Goal: Task Accomplishment & Management: Manage account settings

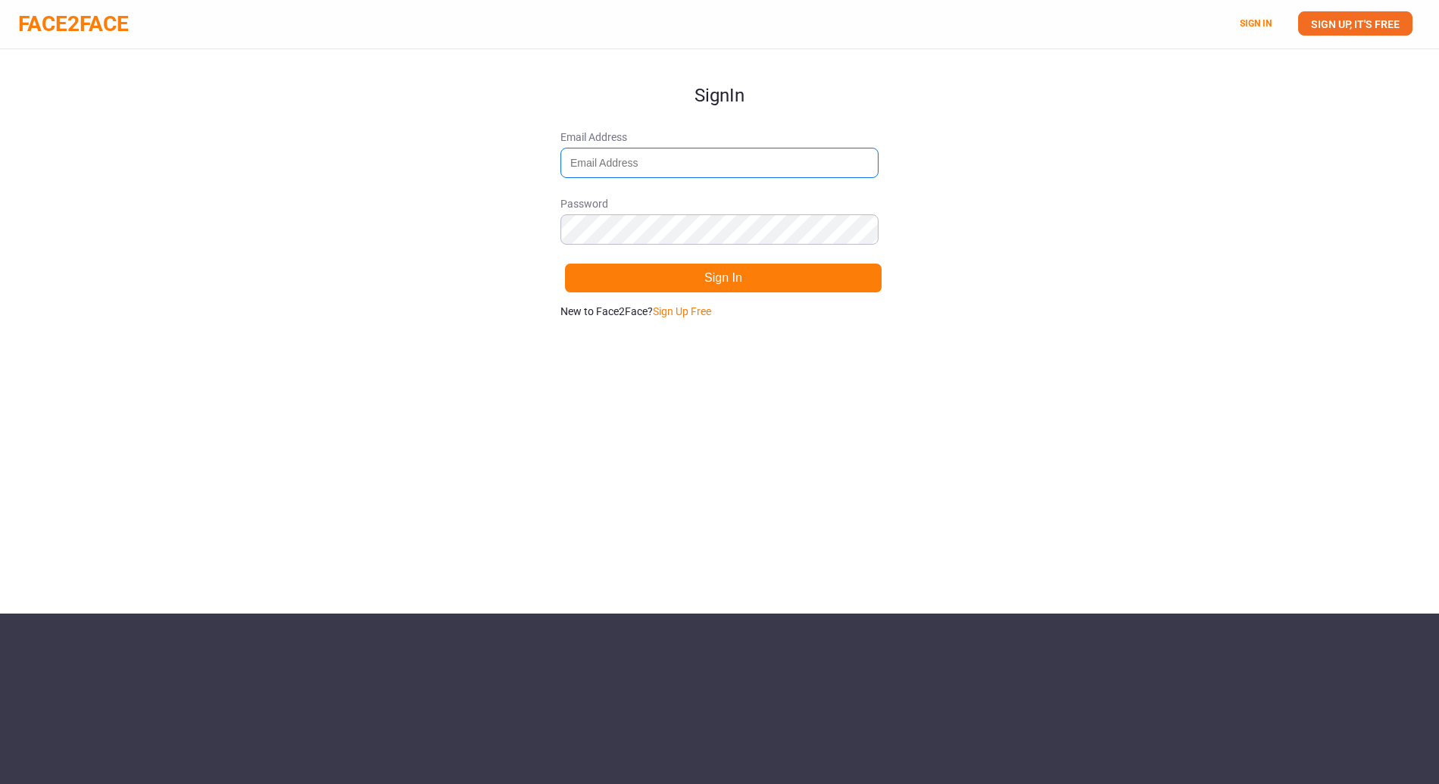
click at [665, 167] on input "Email Address" at bounding box center [719, 163] width 318 height 30
type input "[EMAIL_ADDRESS][DOMAIN_NAME]"
click at [564, 263] on button "Sign In" at bounding box center [723, 278] width 318 height 30
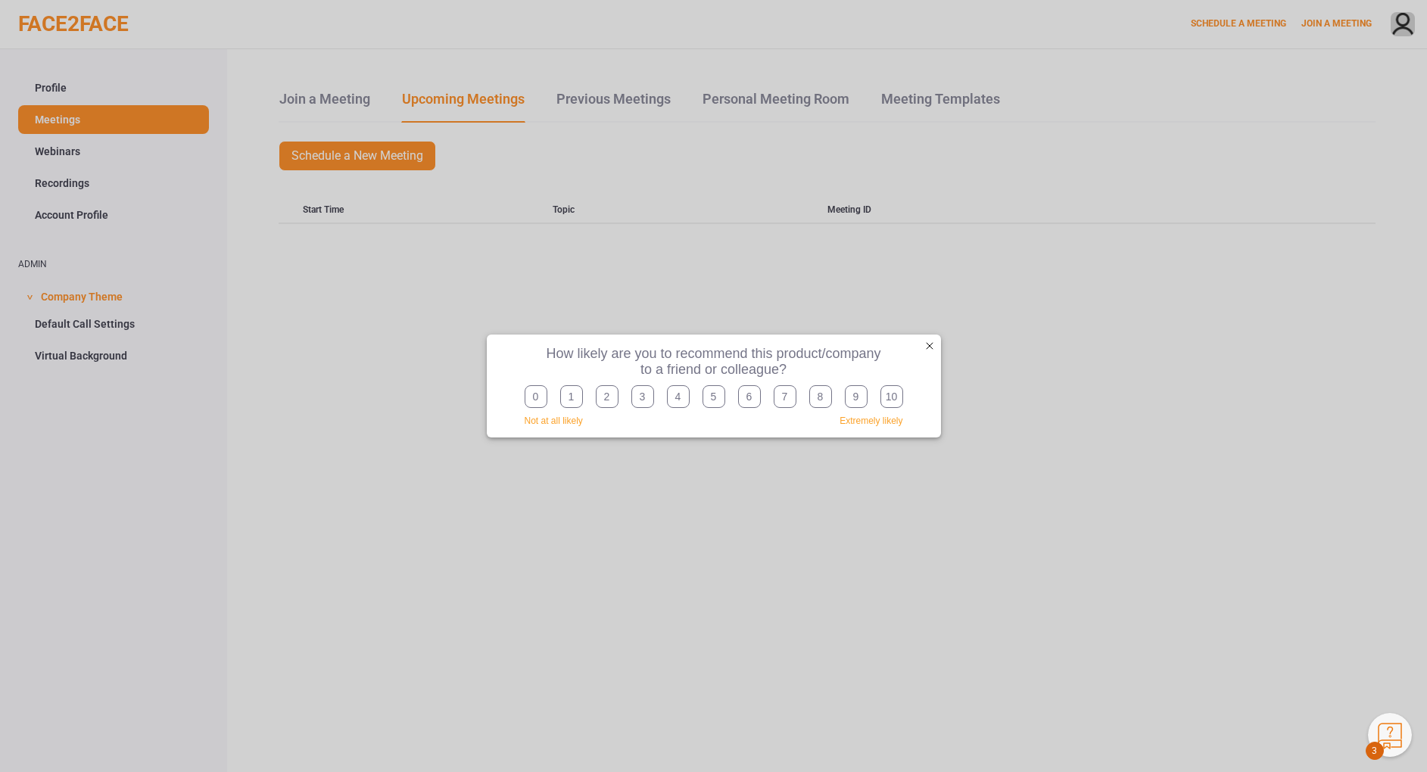
click at [932, 341] on div "exit survey" at bounding box center [929, 345] width 15 height 15
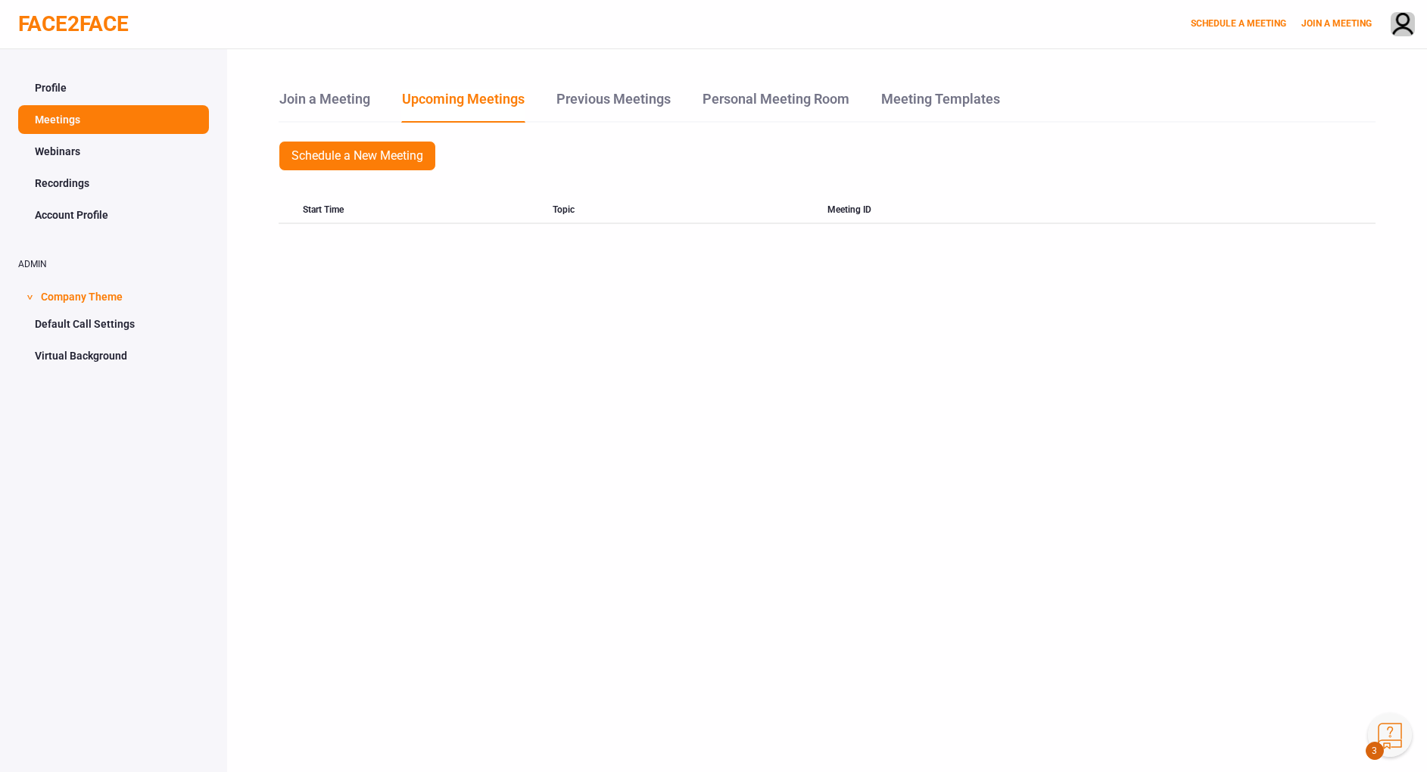
click at [123, 85] on link "Profile" at bounding box center [113, 87] width 191 height 29
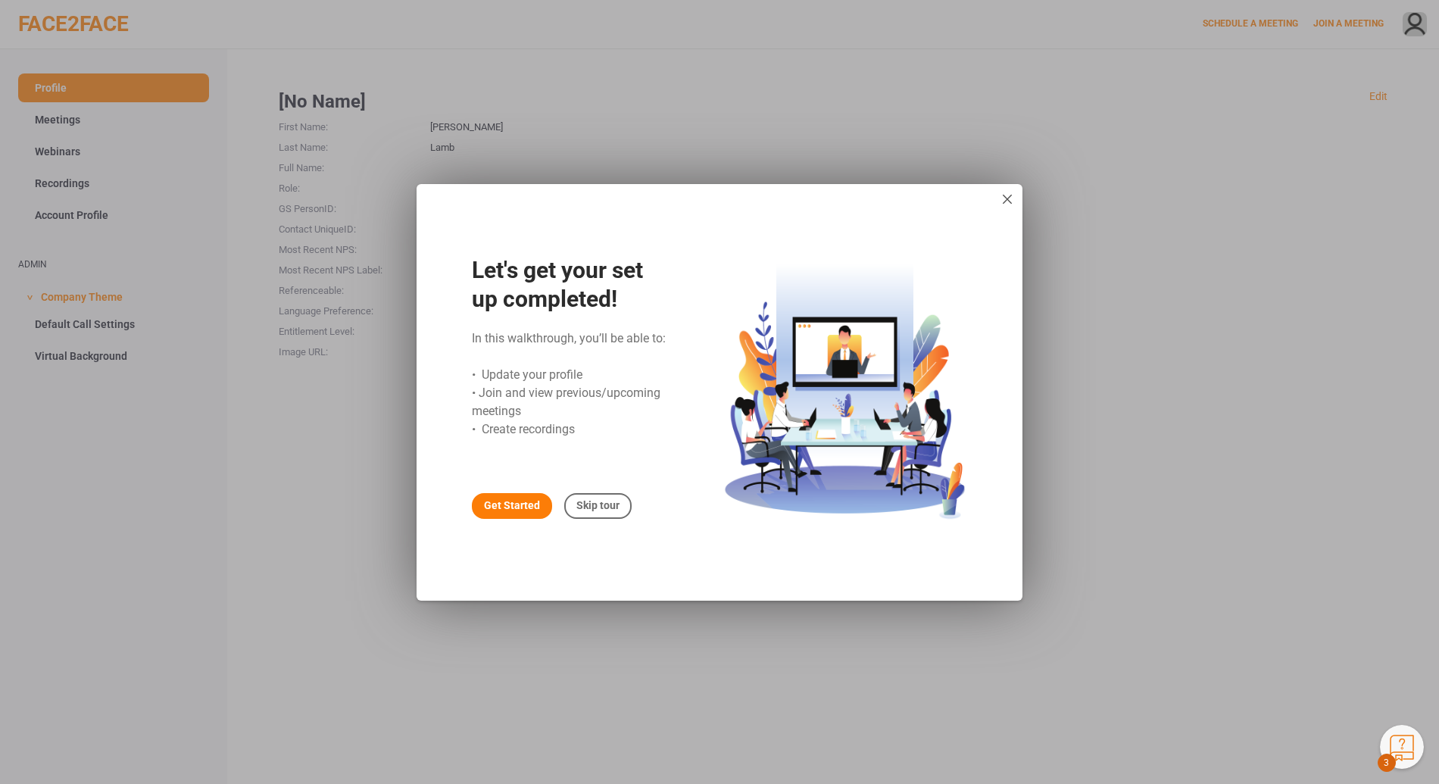
click at [518, 516] on div "Get Started" at bounding box center [512, 506] width 80 height 26
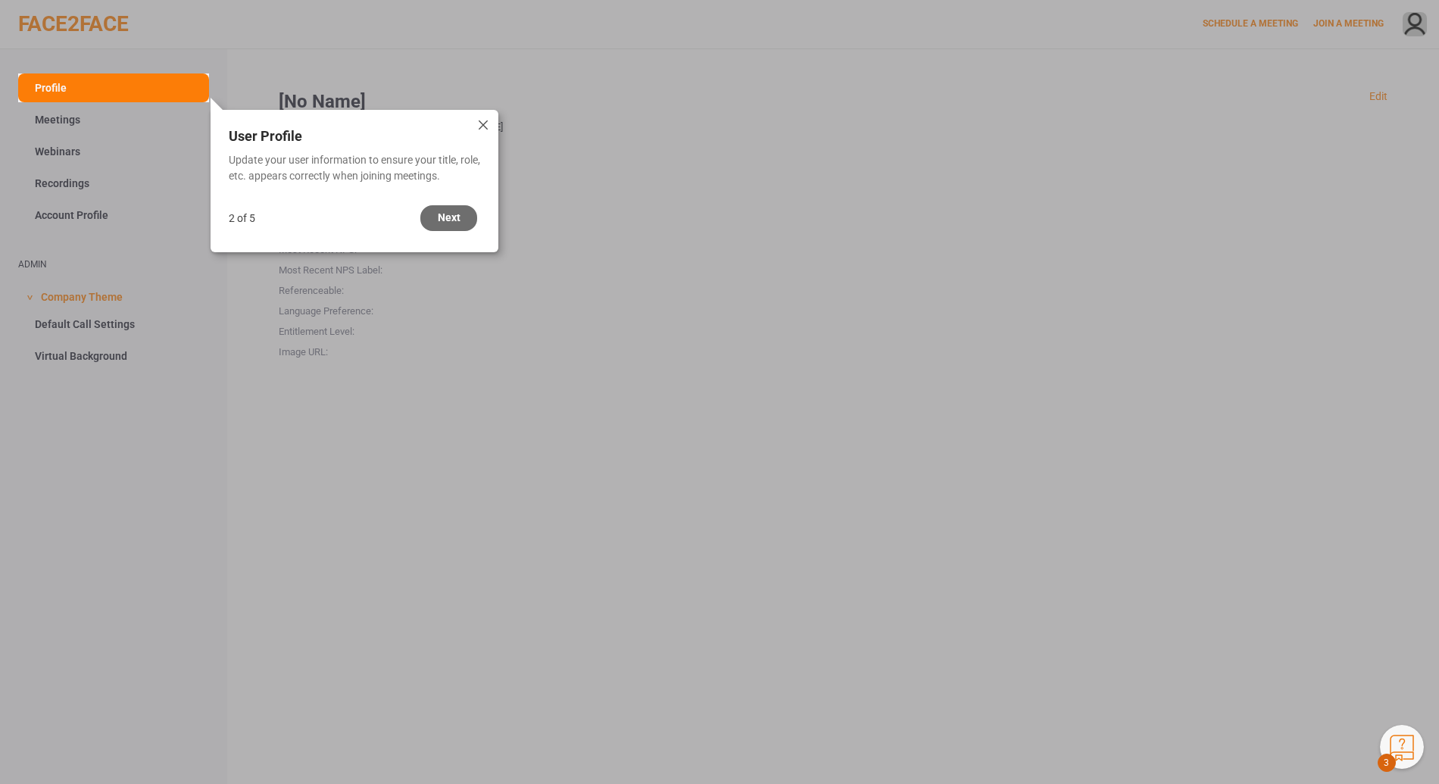
click at [438, 218] on div "Next" at bounding box center [448, 218] width 57 height 26
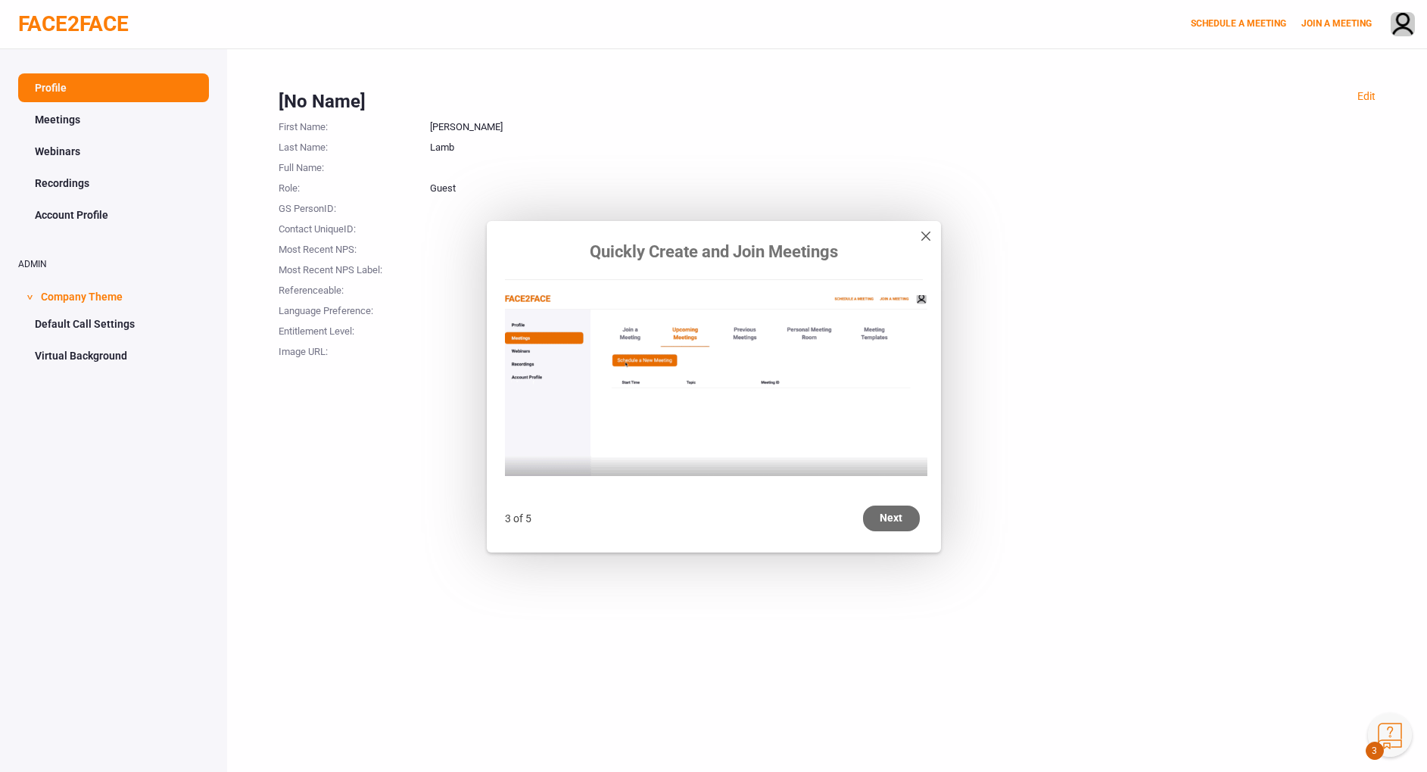
click at [890, 518] on div "Next" at bounding box center [891, 519] width 57 height 26
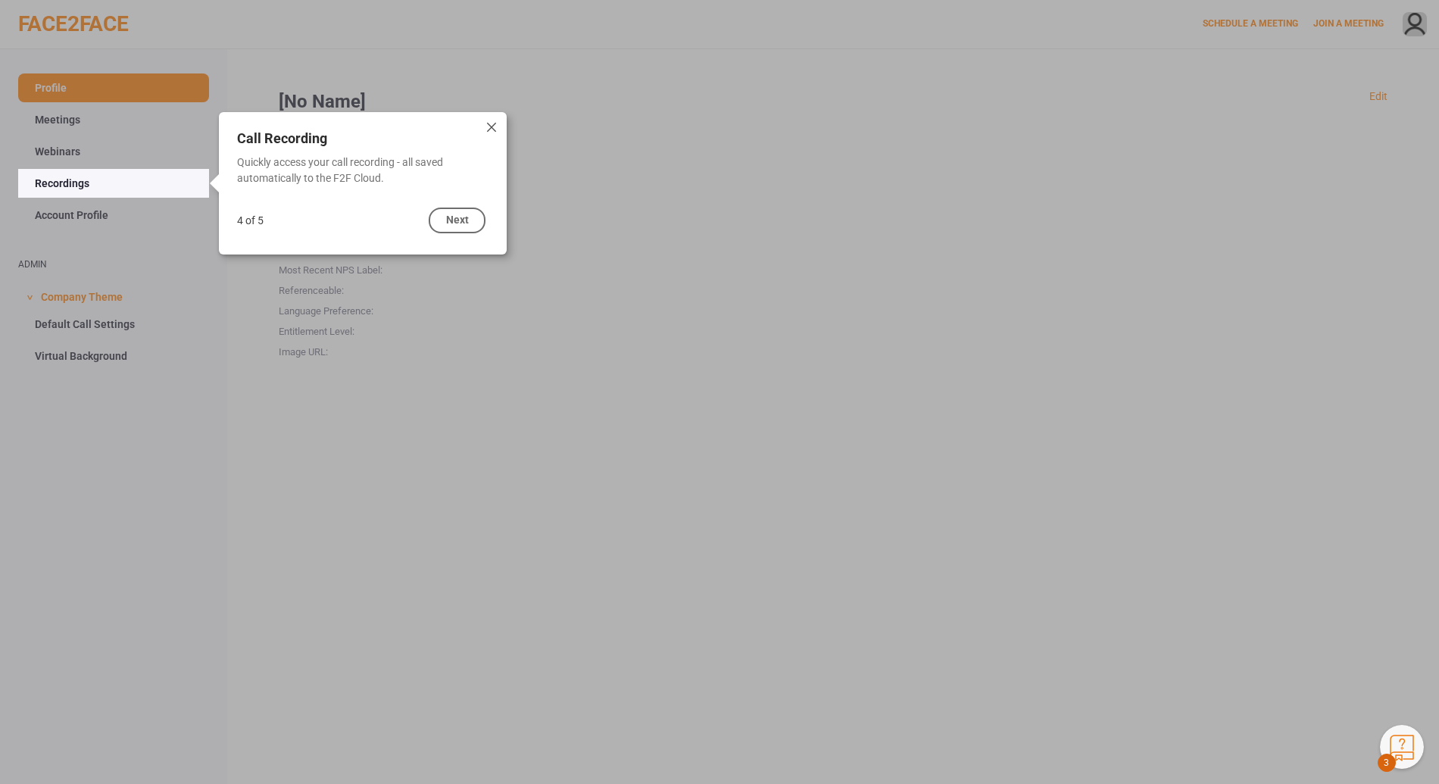
click at [495, 125] on div "close" at bounding box center [491, 127] width 15 height 15
